Goal: Task Accomplishment & Management: Use online tool/utility

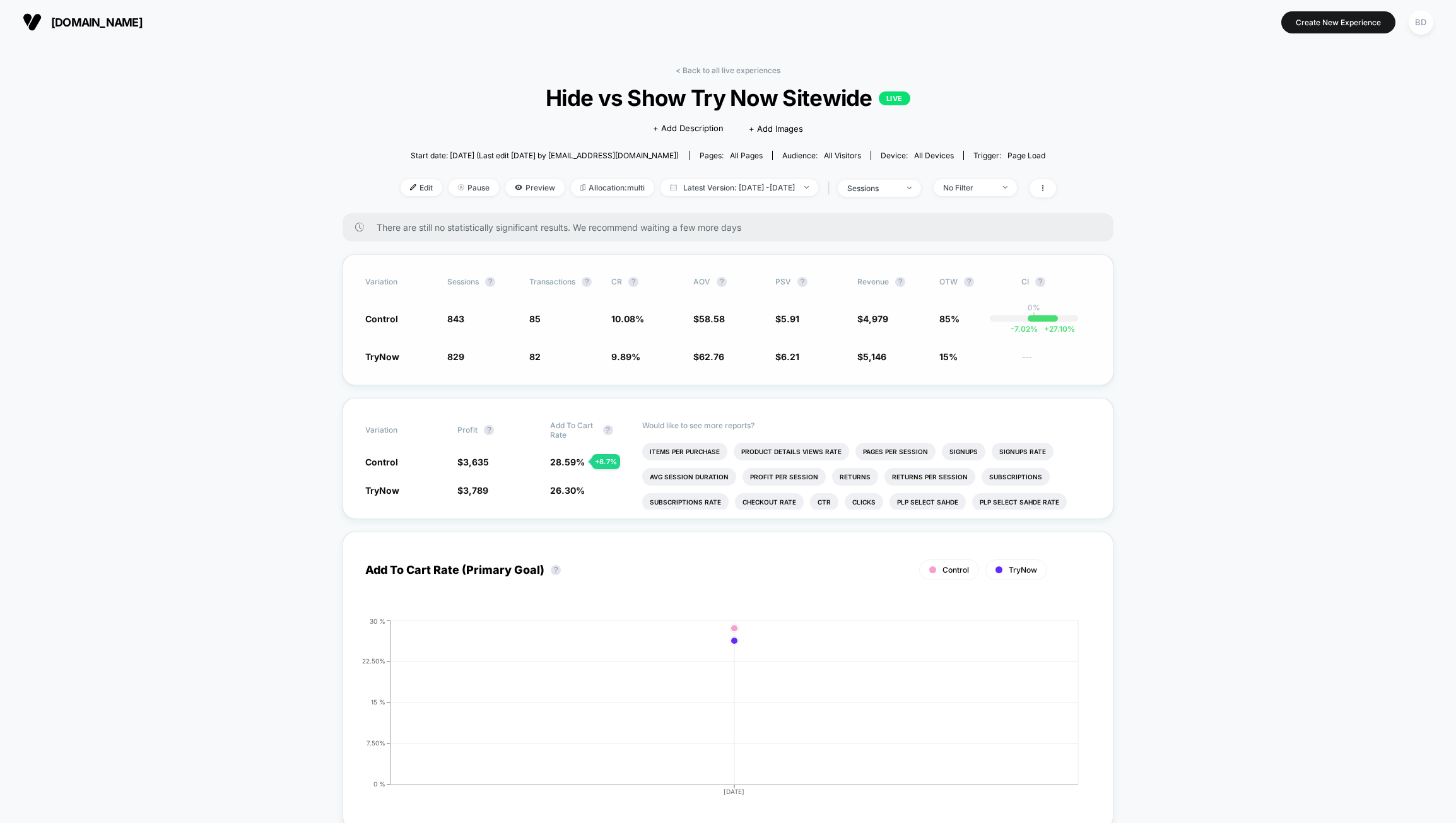
click at [799, 380] on div "Variation Sessions ? Transactions ? CR ? AOV ? PSV ? Revenue ? OTW ? CI ? Contr…" at bounding box center [728, 320] width 771 height 131
click at [790, 354] on span "6.21" at bounding box center [790, 356] width 18 height 11
click at [539, 321] on span "85" at bounding box center [535, 319] width 12 height 11
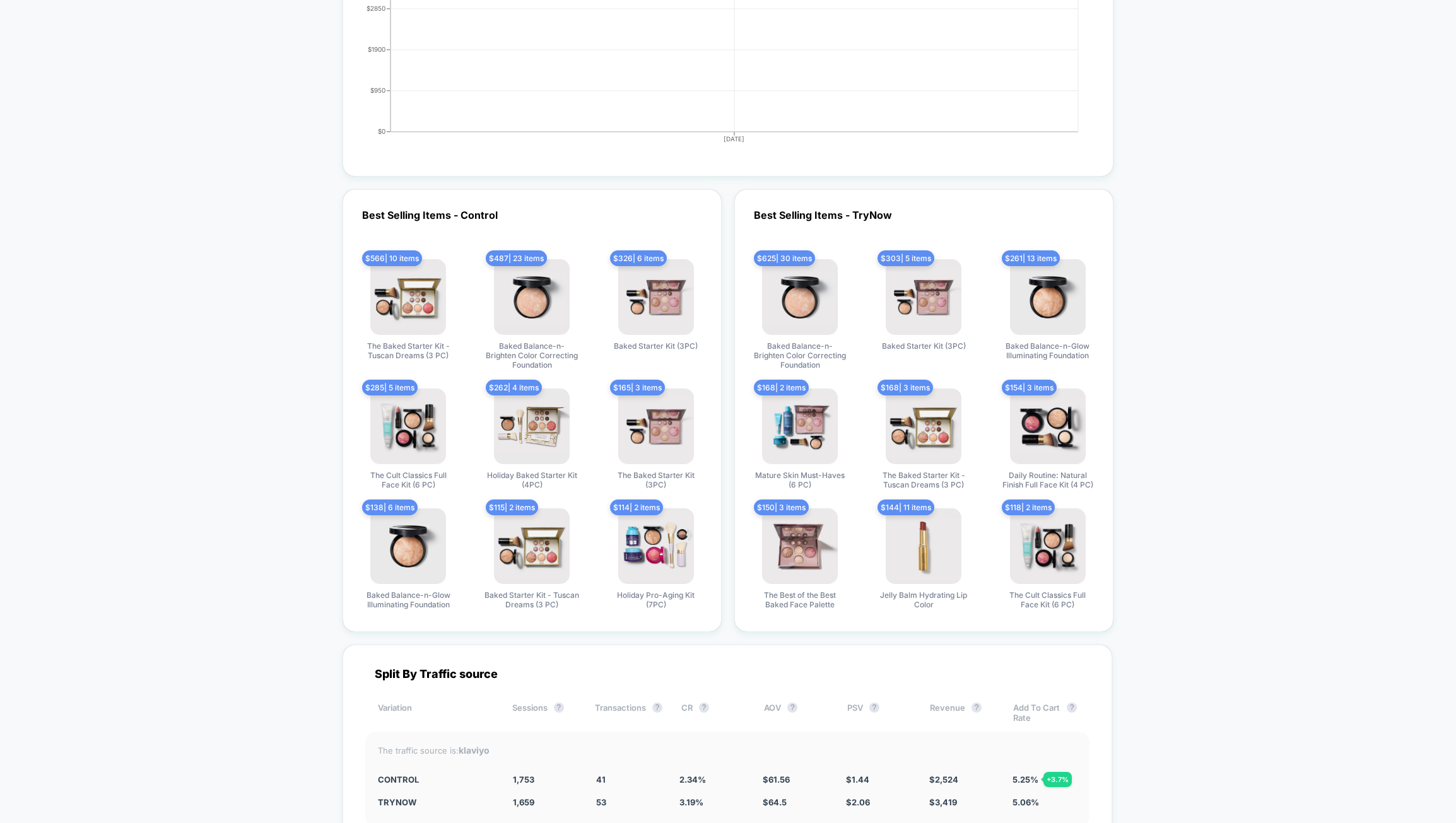
scroll to position [2271, 0]
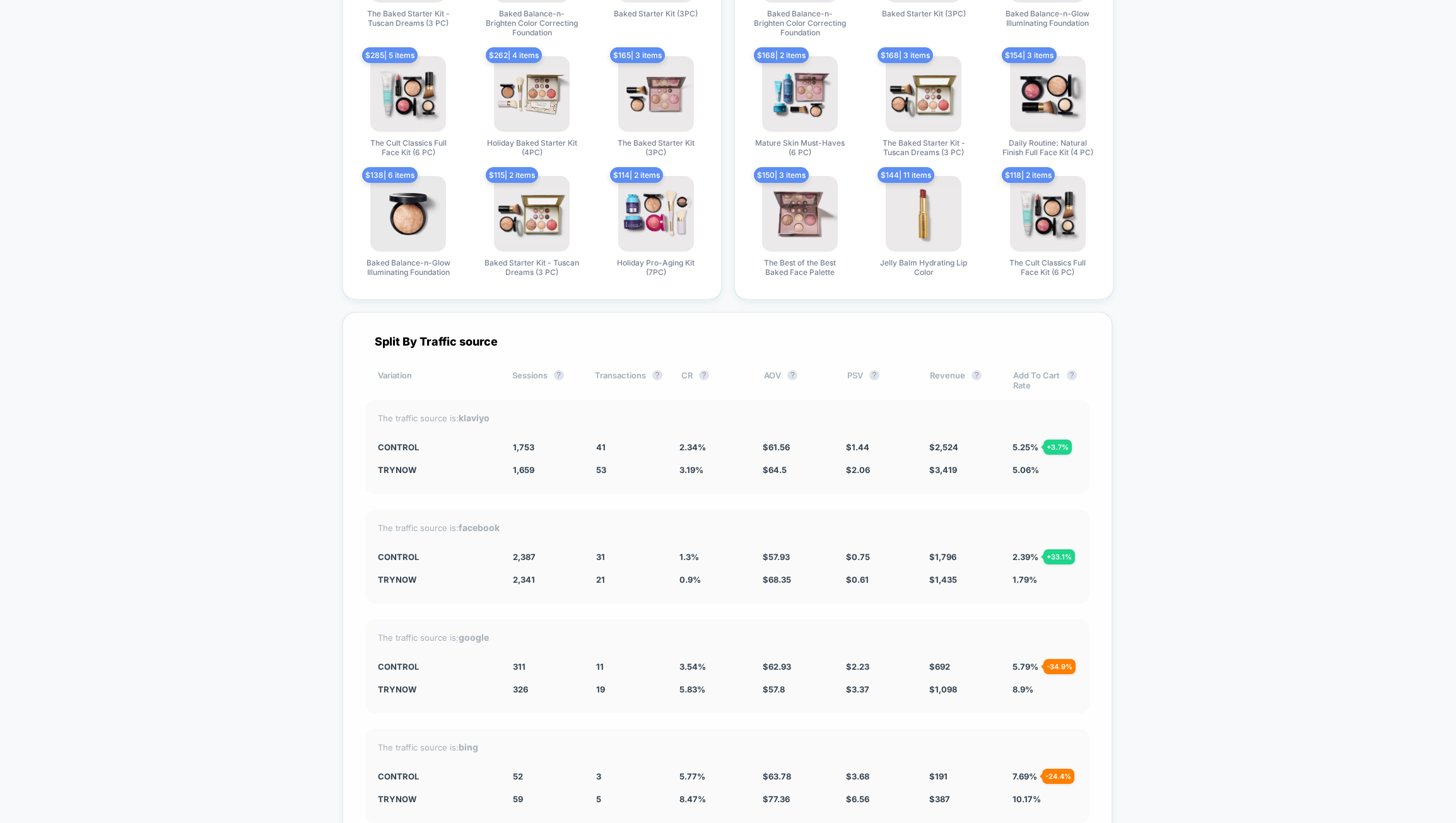
click at [693, 607] on div "Split By Traffic source Variation Sessions ? Transactions ? CR ? AOV ? PSV ? Re…" at bounding box center [727, 624] width 770 height 623
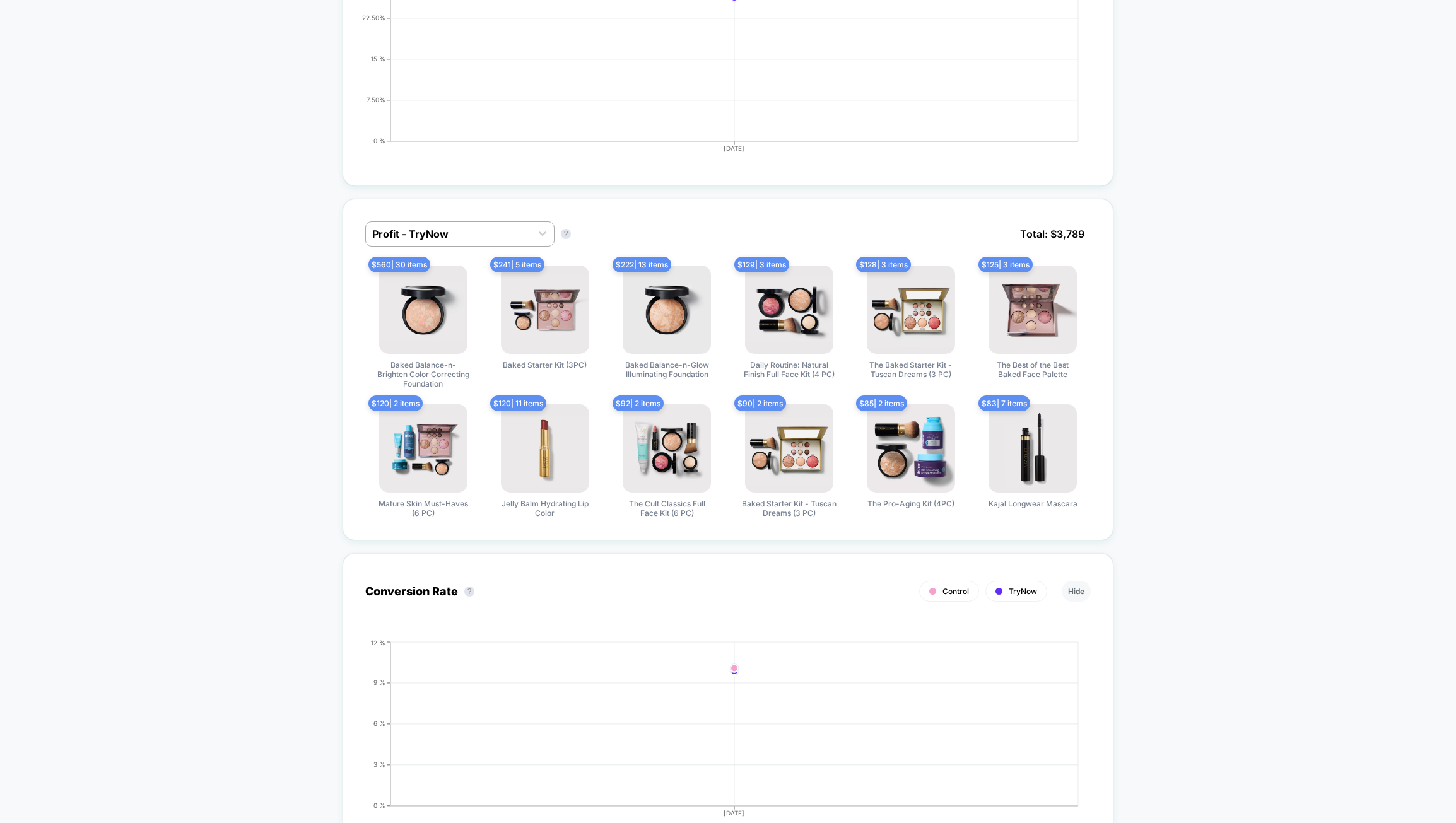
scroll to position [0, 0]
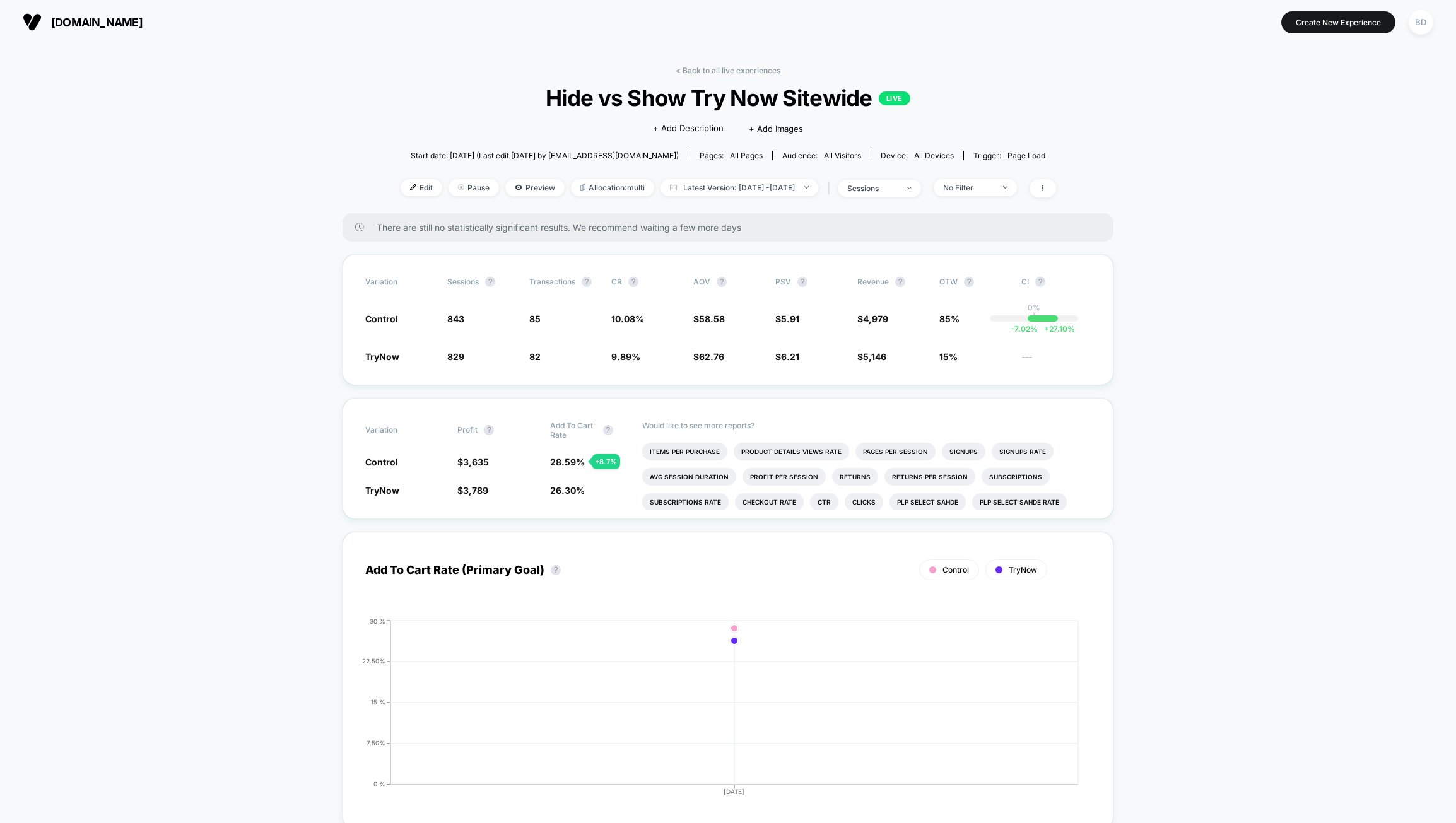
click at [713, 75] on link "< Back to all live experiences" at bounding box center [728, 70] width 105 height 10
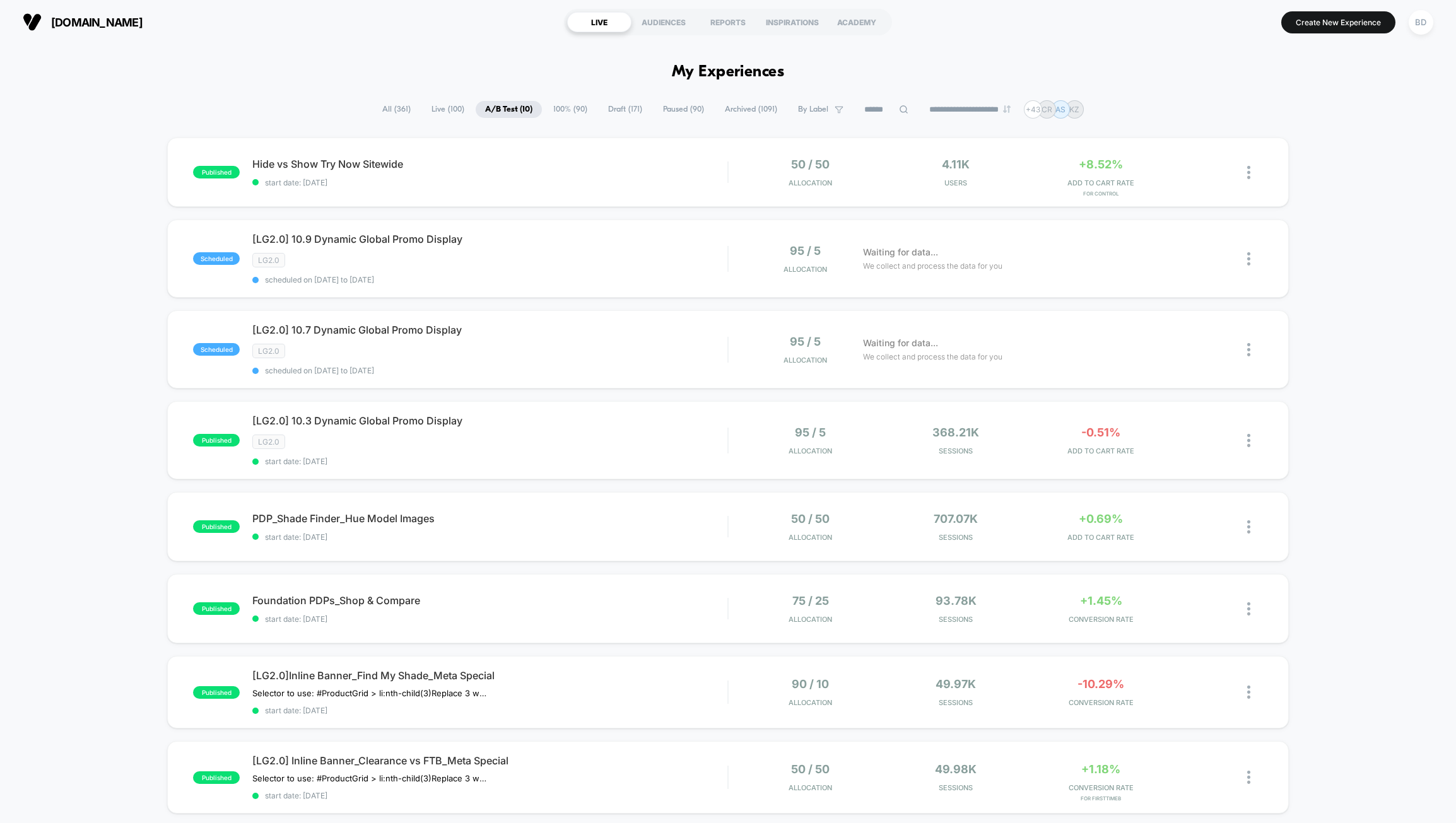
click at [84, 333] on div "published Hide vs Show Try Now Sitewide start date: 10/6/2025 50 / 50 Allocatio…" at bounding box center [728, 589] width 1456 height 903
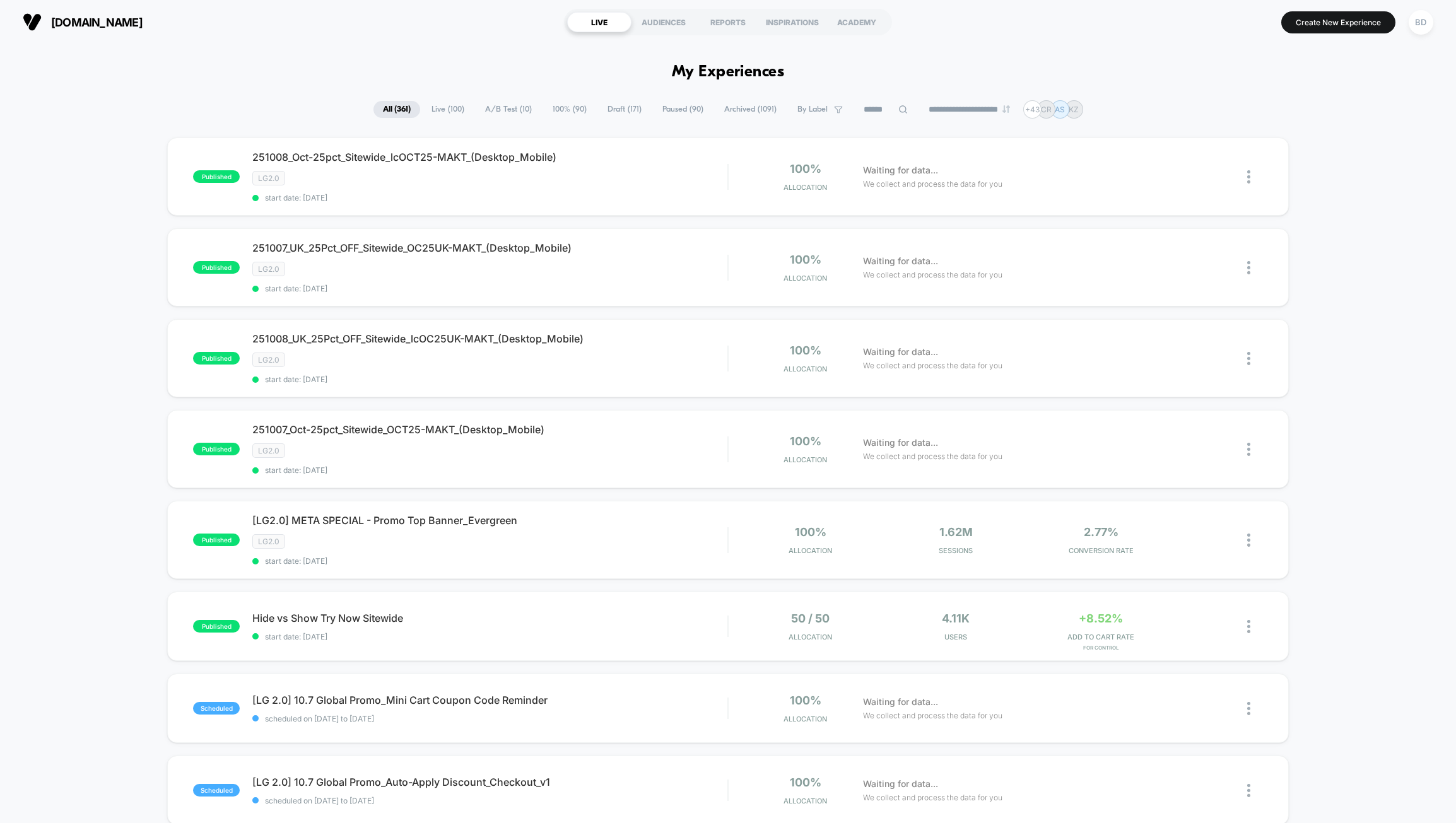
click at [485, 109] on span "A/B Test ( 10 )" at bounding box center [509, 109] width 66 height 17
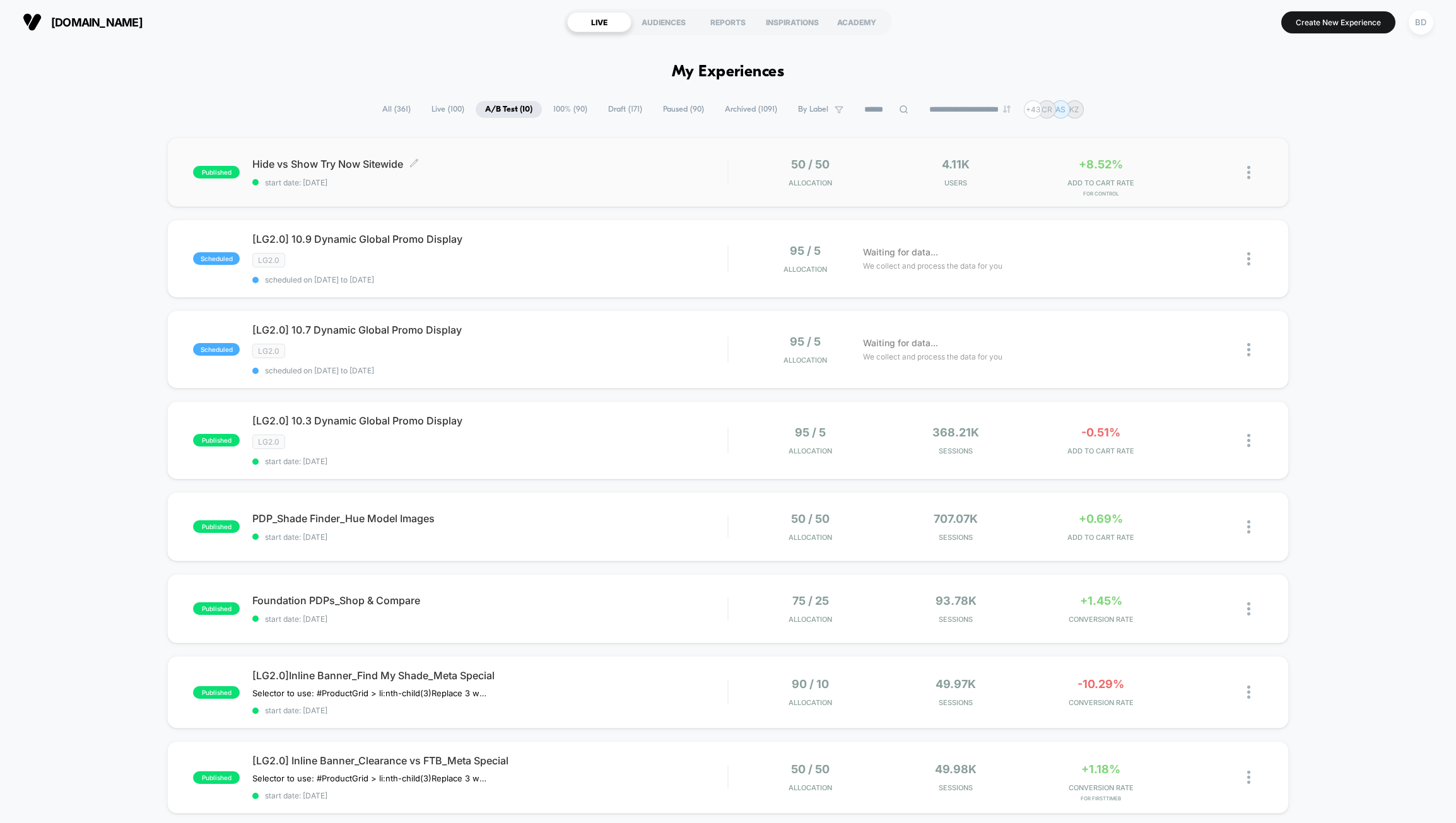
click at [339, 162] on span "Hide vs Show Try Now Sitewide Click to edit experience details" at bounding box center [490, 164] width 475 height 13
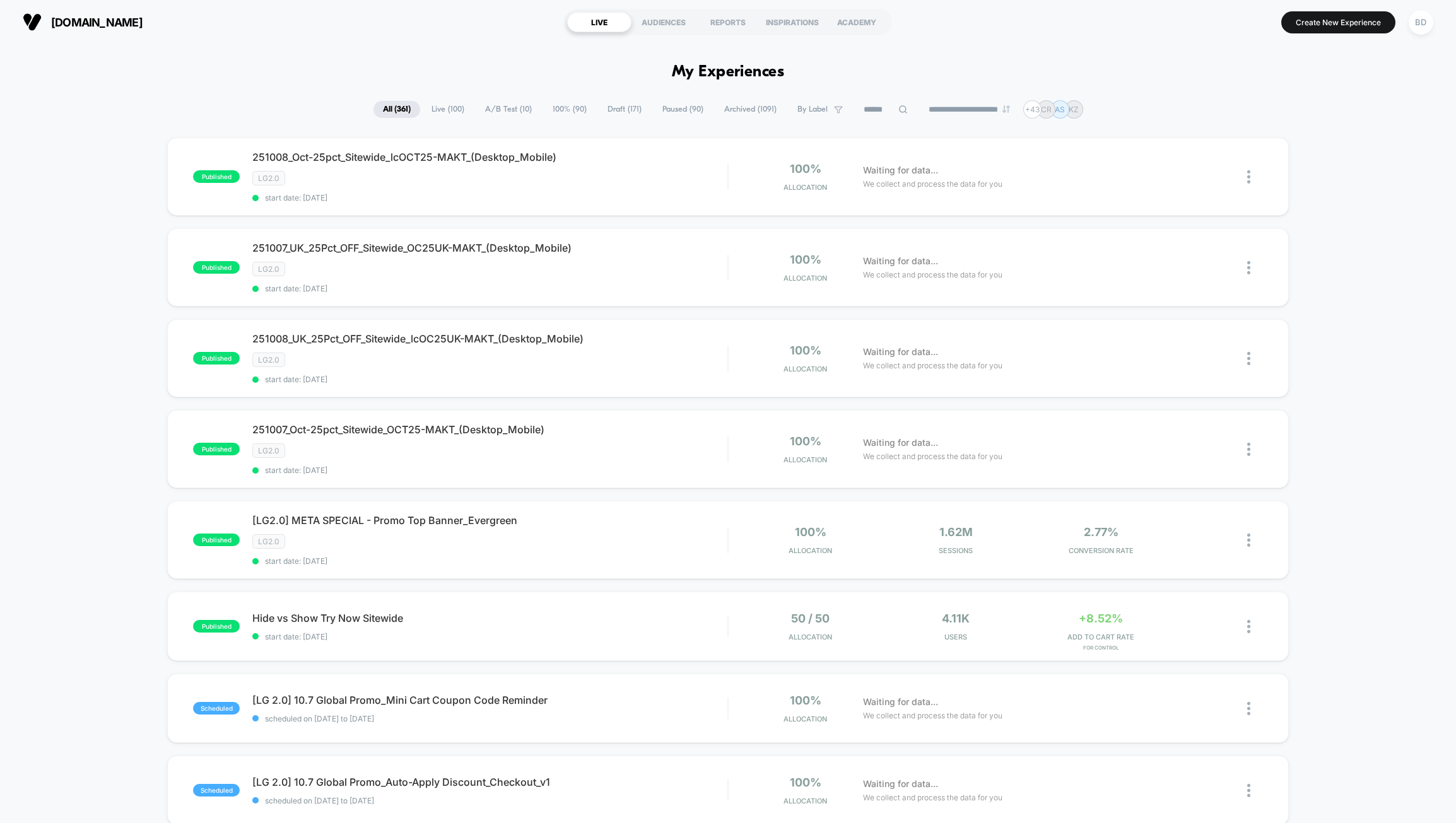
click at [496, 113] on span "A/B Test ( 10 )" at bounding box center [509, 109] width 66 height 17
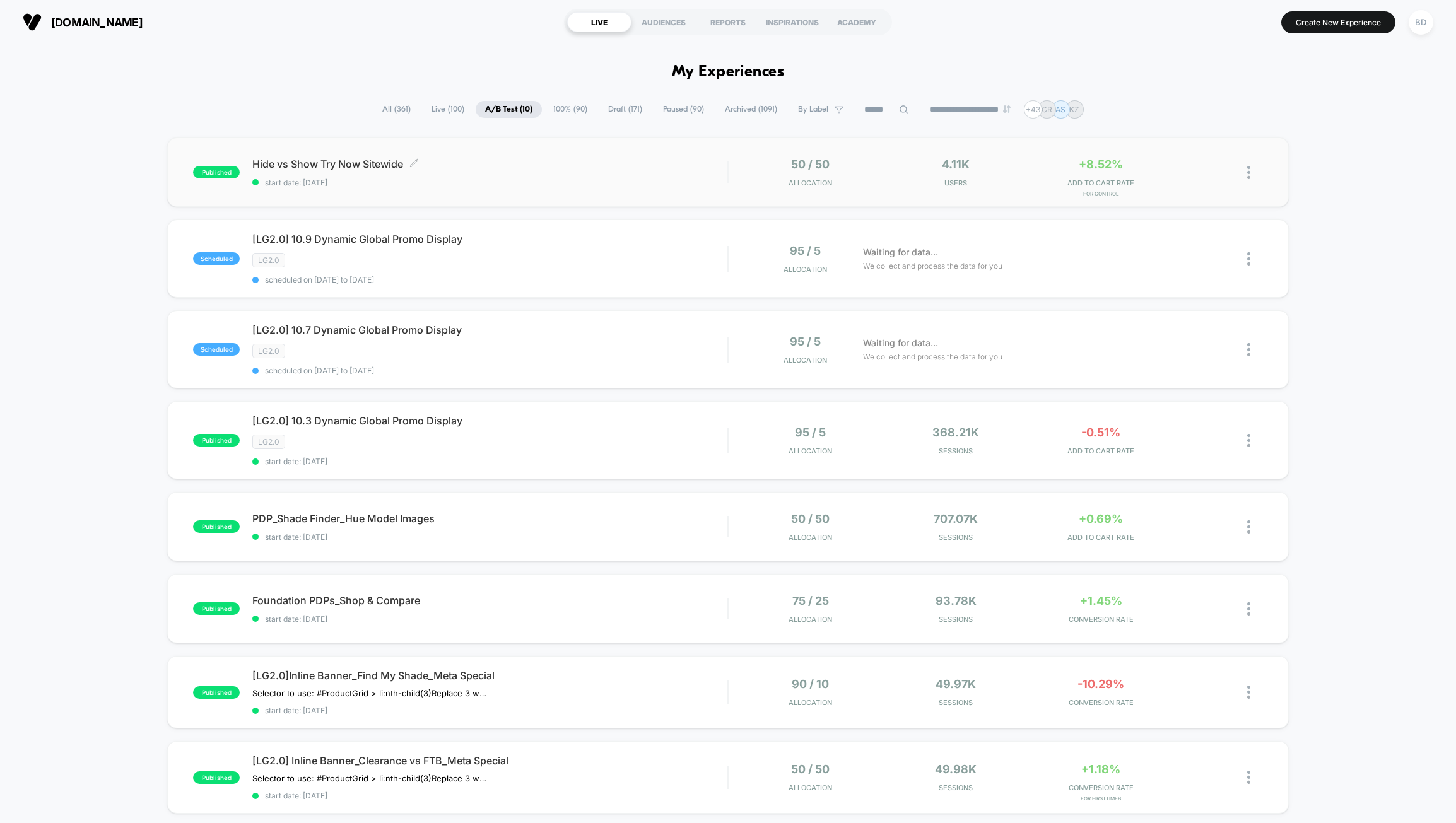
click at [381, 166] on span "Hide vs Show Try Now Sitewide Click to edit experience details" at bounding box center [490, 164] width 475 height 13
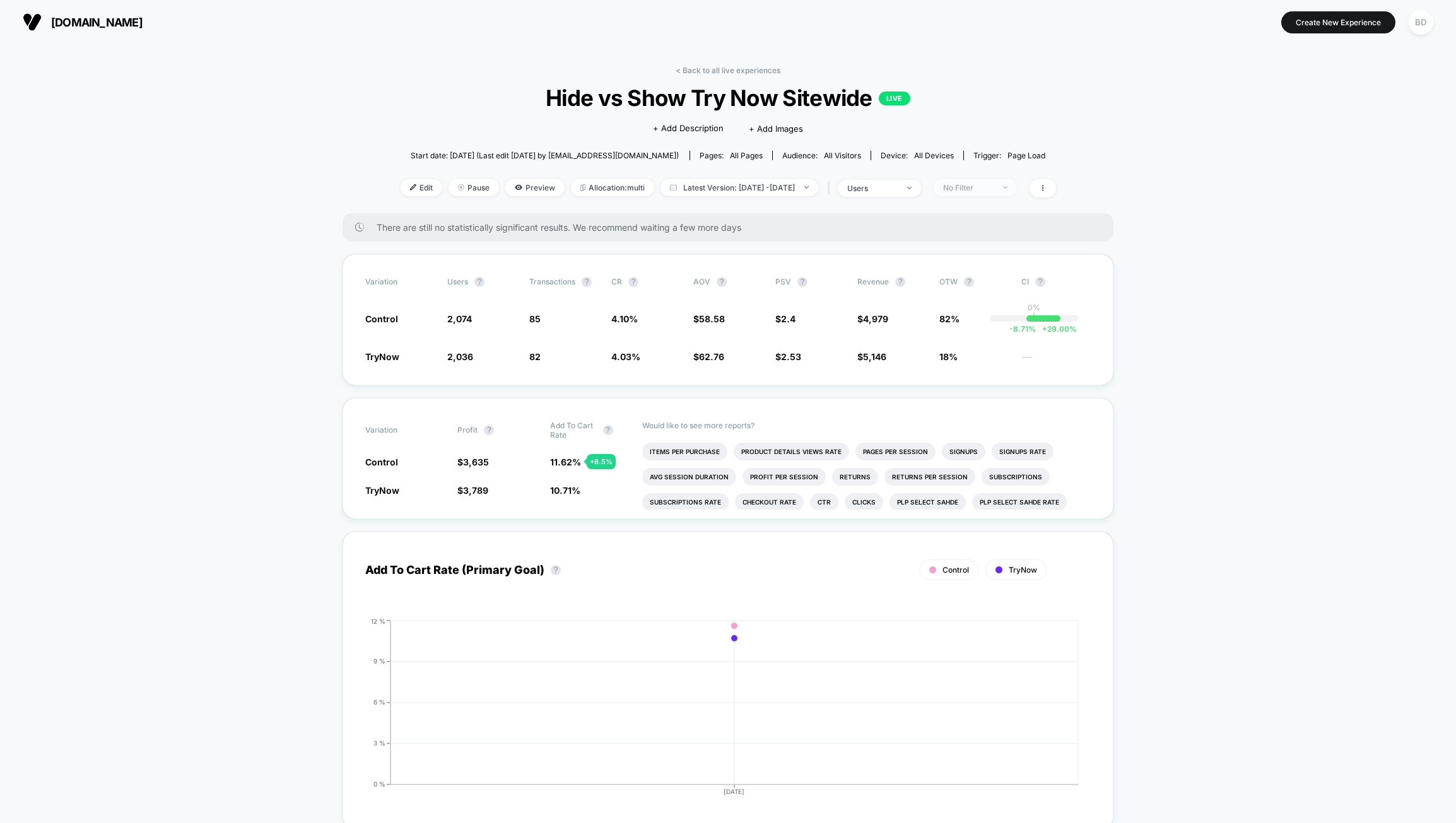
click at [1017, 190] on span "No Filter" at bounding box center [975, 187] width 83 height 17
click at [971, 315] on span "New Visitors" at bounding box center [978, 310] width 51 height 11
click at [994, 369] on button "Save" at bounding box center [990, 371] width 115 height 21
click at [994, 185] on div "New Visitors" at bounding box center [968, 187] width 50 height 10
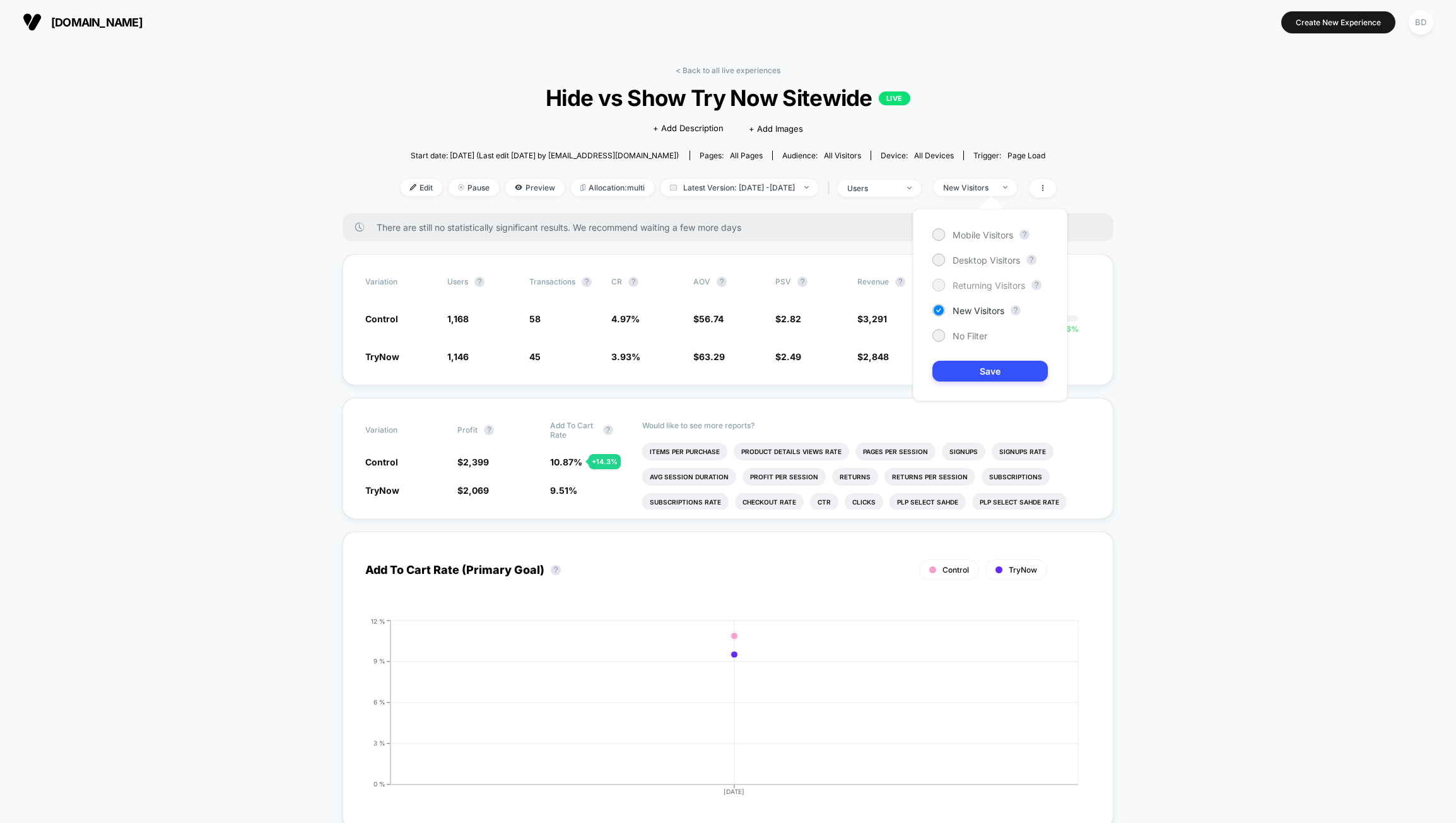
click at [981, 283] on span "Returning Visitors" at bounding box center [989, 285] width 73 height 11
click at [979, 376] on button "Save" at bounding box center [990, 371] width 115 height 21
click at [1003, 181] on span "Returning Visitors" at bounding box center [975, 187] width 83 height 17
click at [940, 338] on div at bounding box center [938, 335] width 10 height 10
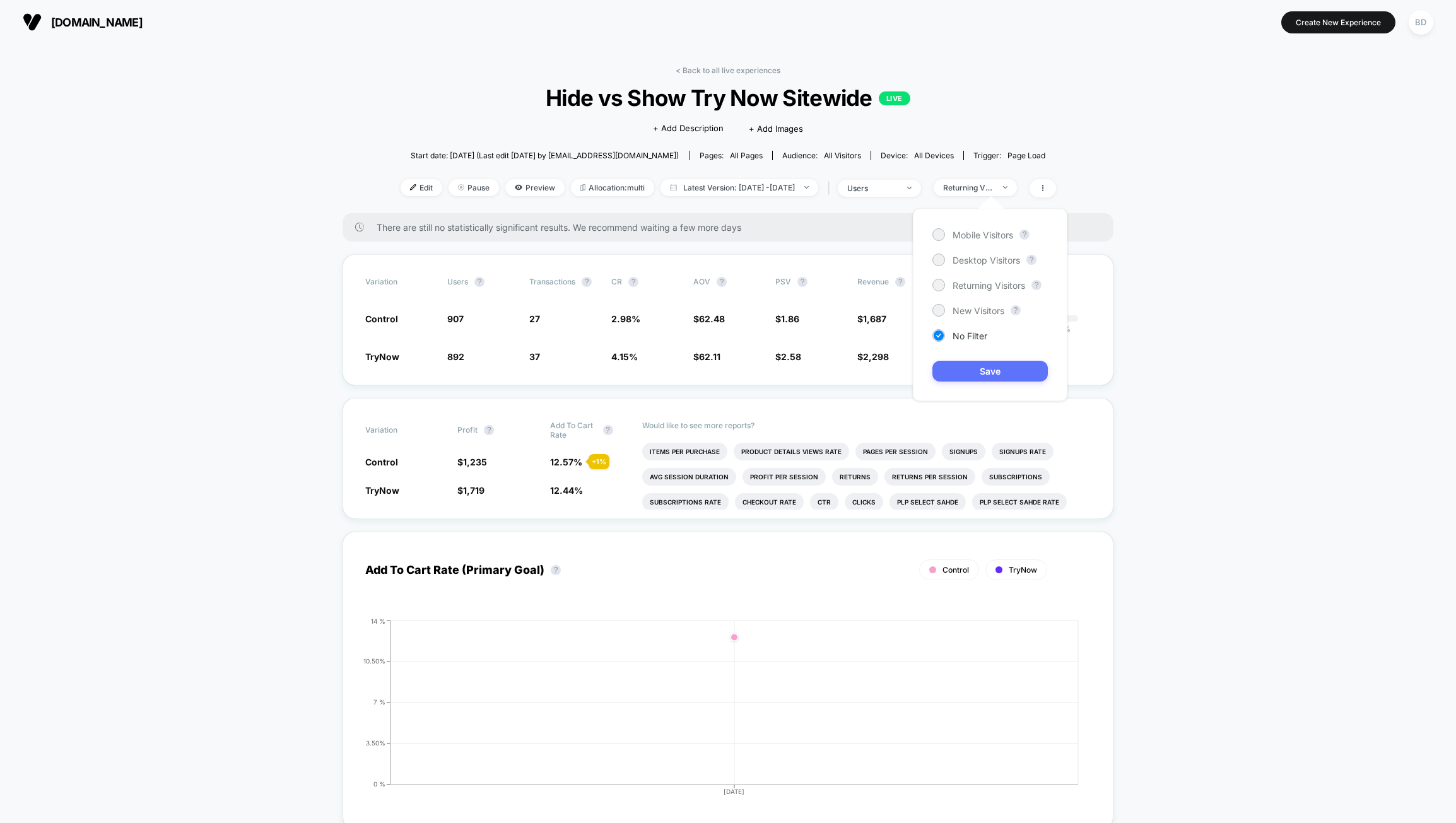
click at [976, 373] on button "Save" at bounding box center [990, 371] width 115 height 21
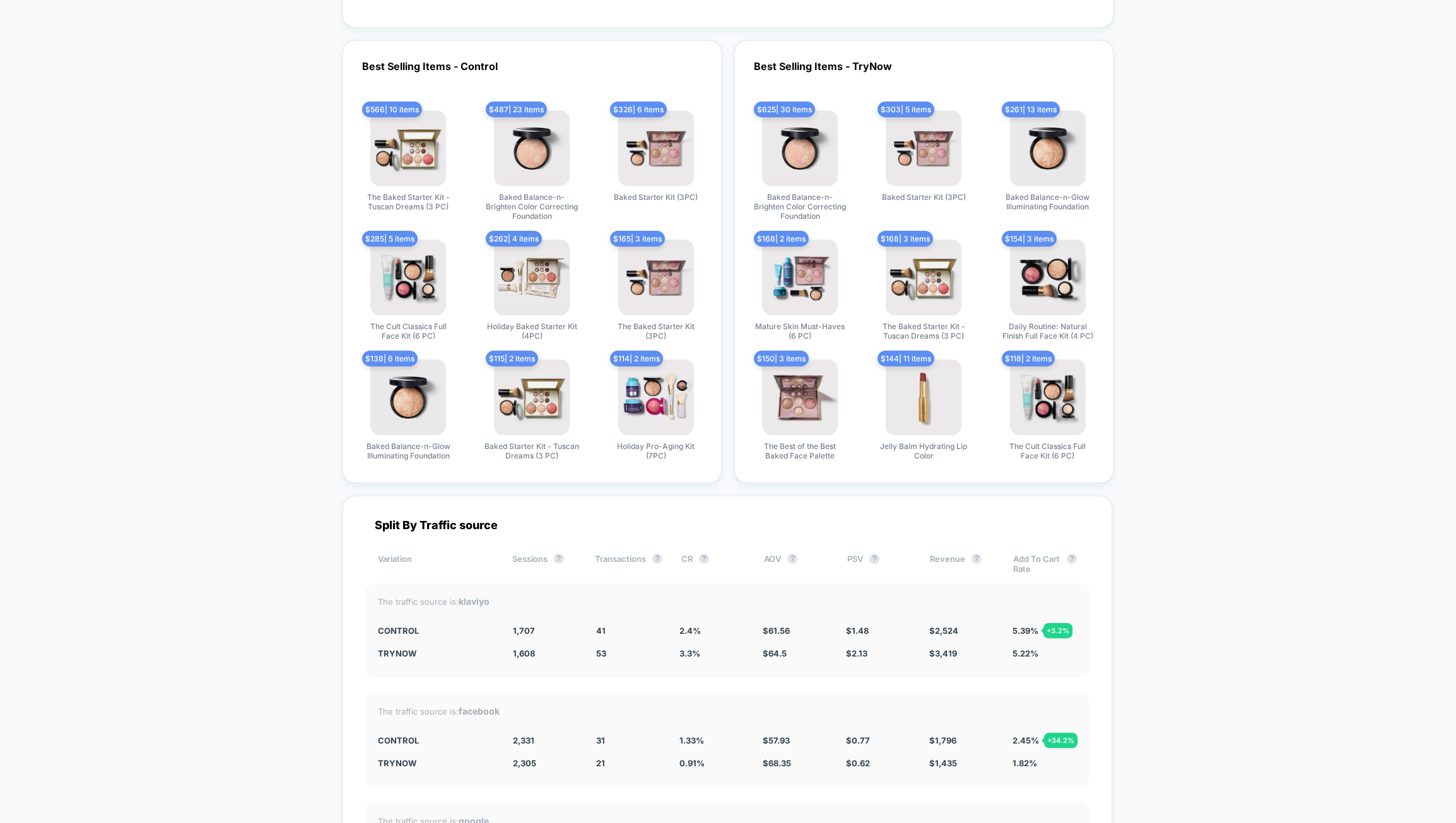
scroll to position [2428, 0]
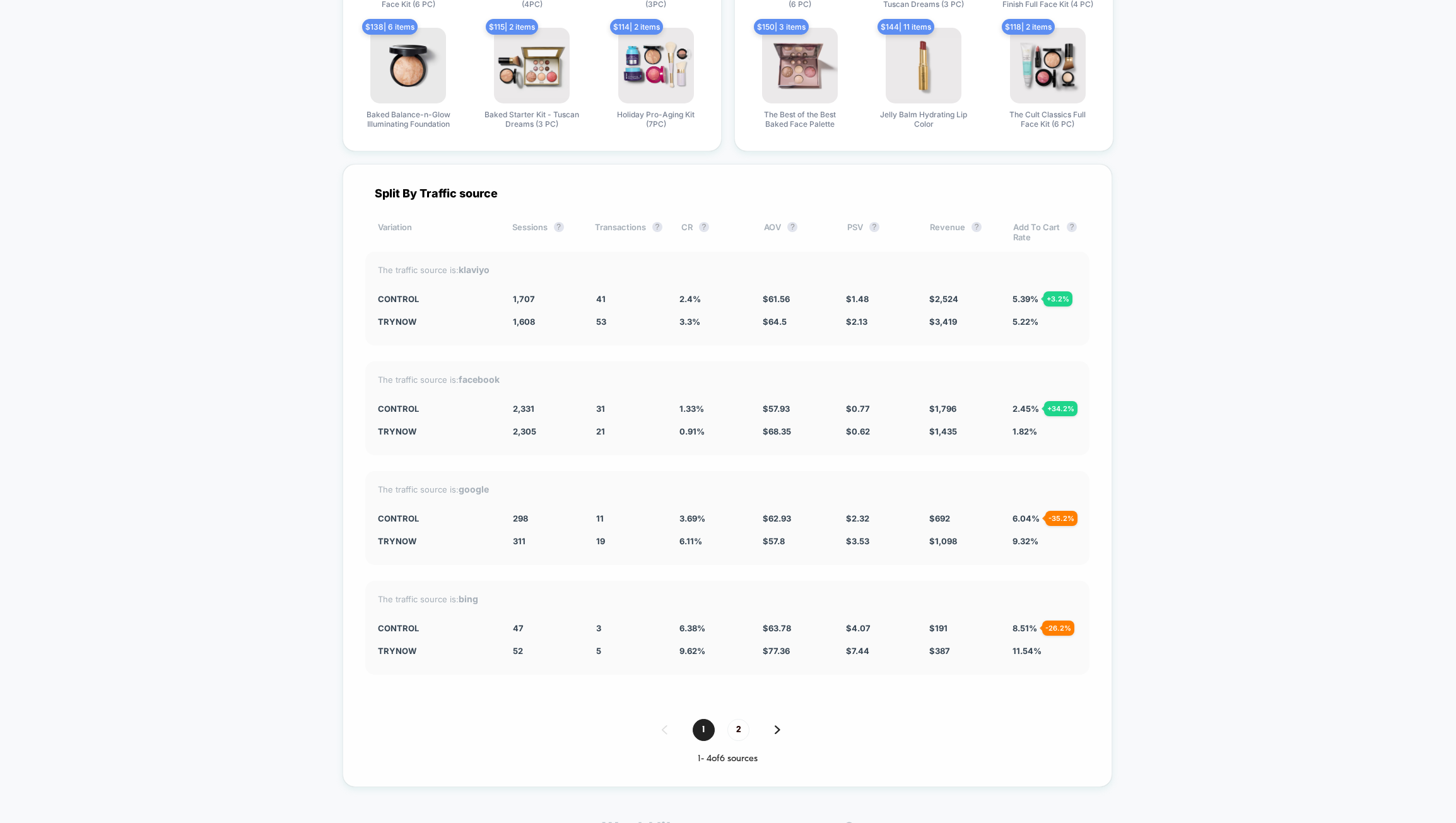
click at [847, 326] on span "$ 2.13" at bounding box center [856, 322] width 21 height 10
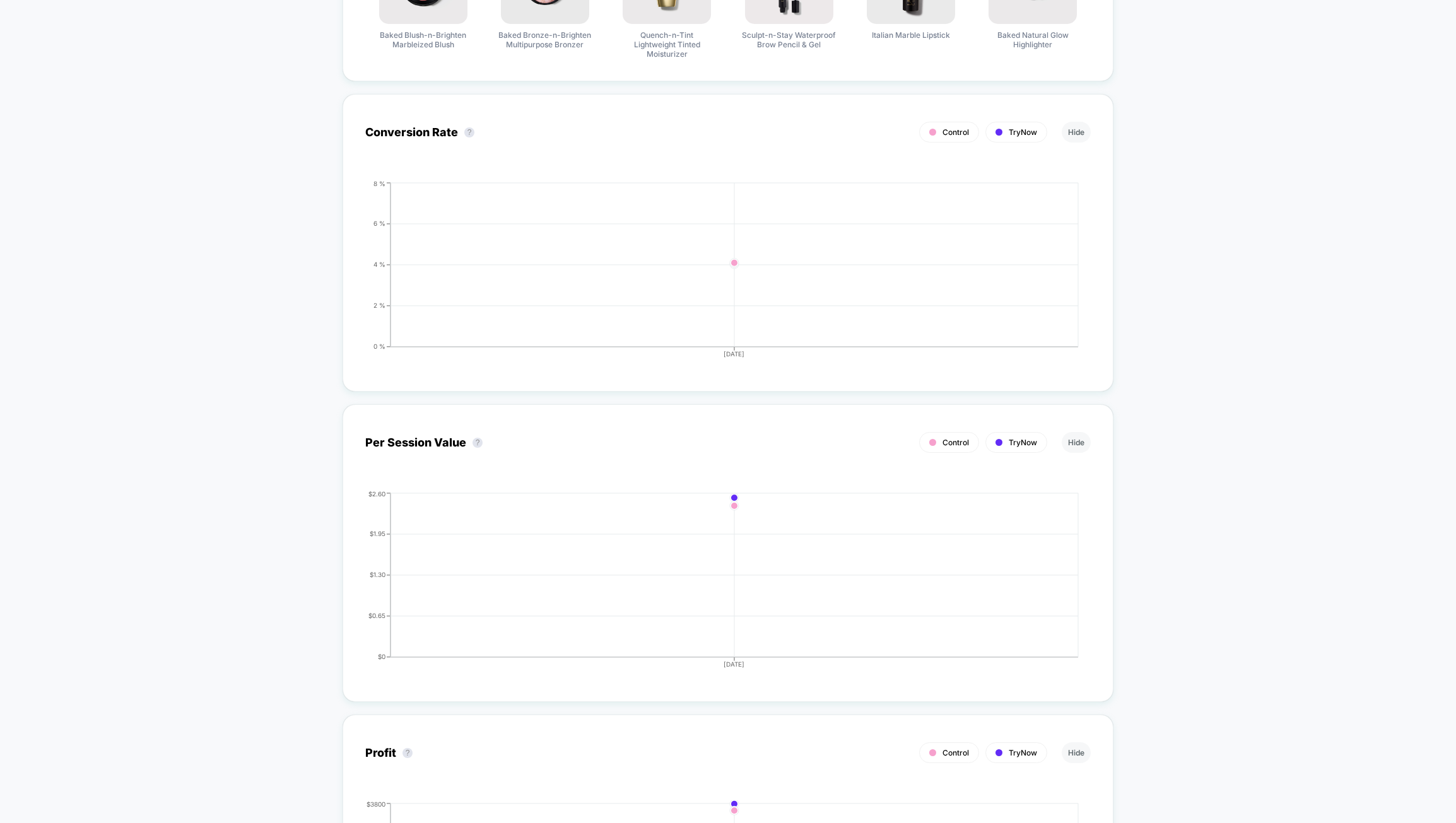
scroll to position [0, 0]
